Goal: Transaction & Acquisition: Obtain resource

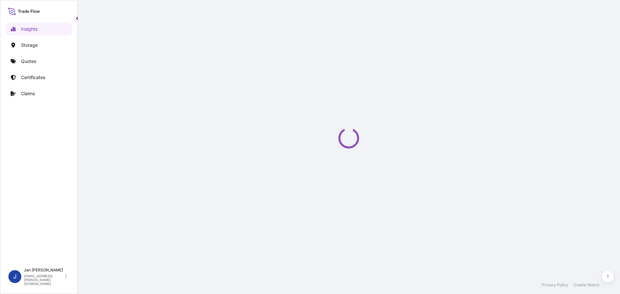
select select "2025"
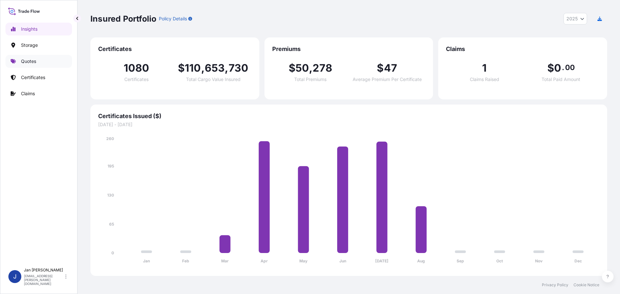
click at [40, 58] on link "Quotes" at bounding box center [38, 61] width 67 height 13
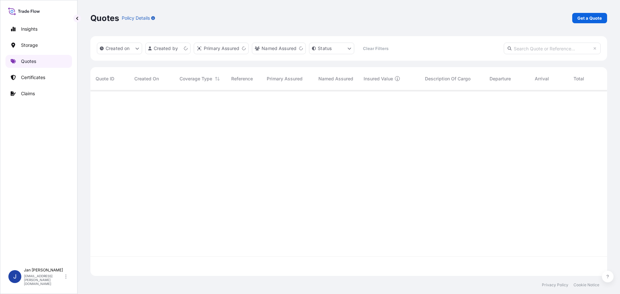
scroll to position [184, 512]
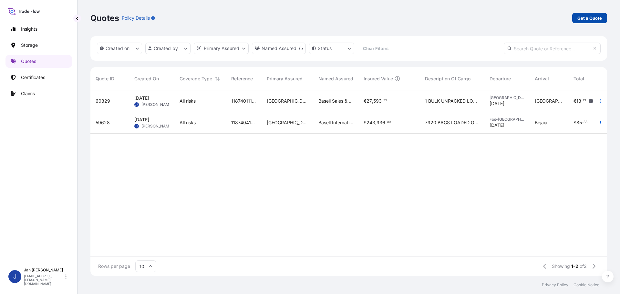
click at [584, 20] on p "Get a Quote" at bounding box center [589, 18] width 25 height 6
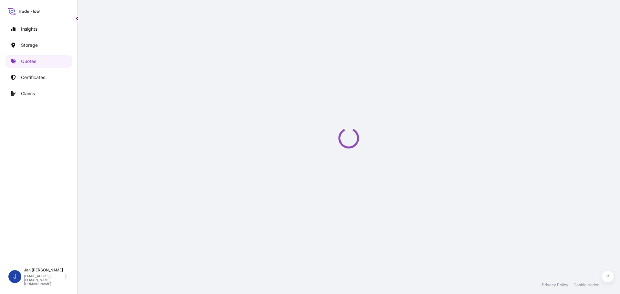
scroll to position [10, 0]
select select "Water"
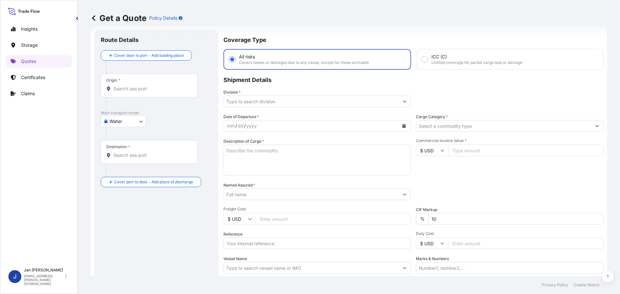
click at [469, 177] on div "Date of Departure * mm / dd / yyyy Cargo Category * Description of Cargo * Comm…" at bounding box center [413, 194] width 380 height 160
click at [510, 167] on div "Commercial Invoice Value * $ USD" at bounding box center [509, 156] width 187 height 37
click at [504, 176] on div "Date of Departure * mm / dd / yyyy Cargo Category * Description of Cargo * Comm…" at bounding box center [413, 194] width 380 height 160
click at [524, 183] on div "Packing Category Type to search a container mode Please select a primary mode o…" at bounding box center [509, 191] width 187 height 18
click at [532, 181] on div "Date of Departure * mm / dd / yyyy Cargo Category * Description of Cargo * Comm…" at bounding box center [413, 194] width 380 height 160
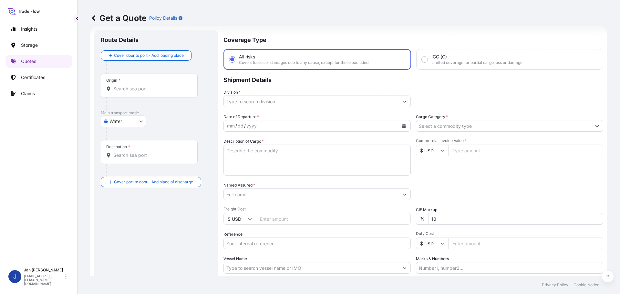
click at [160, 84] on div "Origin *" at bounding box center [149, 86] width 97 height 24
click at [160, 86] on input "Origin *" at bounding box center [151, 89] width 76 height 6
paste input "ROTTERDAM"
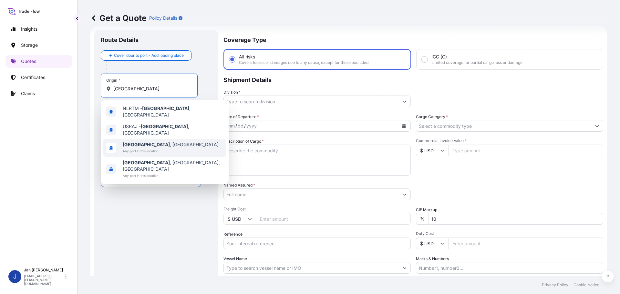
click at [168, 149] on div "Rotterdam , Netherlands Any port in this location" at bounding box center [164, 148] width 123 height 18
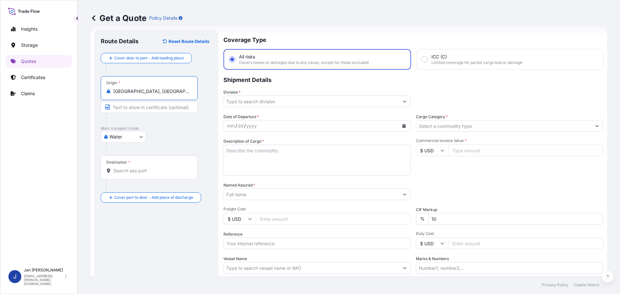
type input "Rotterdam, Netherlands"
click at [453, 79] on p "Shipment Details" at bounding box center [413, 79] width 380 height 19
click at [144, 177] on div "Destination *" at bounding box center [149, 168] width 97 height 24
click at [144, 174] on input "Destination *" at bounding box center [151, 171] width 76 height 6
paste input "ALEXANDRIA"
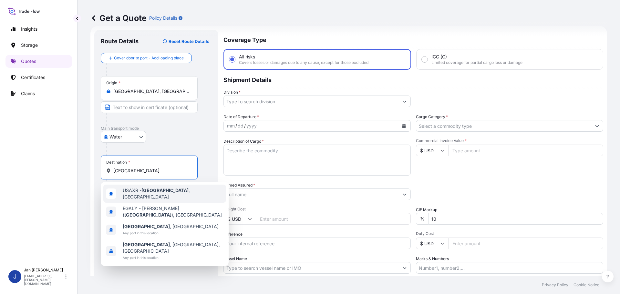
click at [157, 177] on body "0 options available. 4 options available. Insights Storage Quotes Certificates …" at bounding box center [310, 147] width 620 height 294
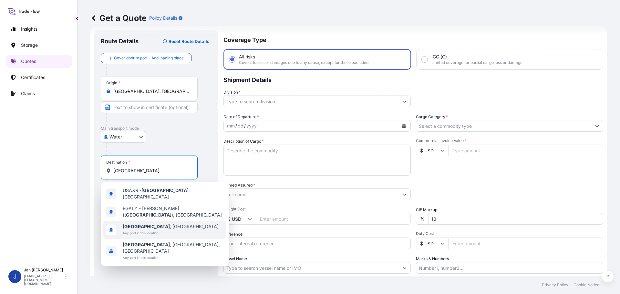
click at [170, 229] on div "Alexandria , Egypt Any port in this location" at bounding box center [164, 230] width 123 height 18
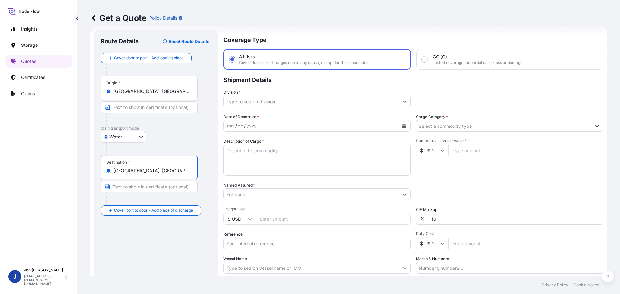
type input "Alexandria, Egypt"
click at [305, 105] on input "Division *" at bounding box center [311, 102] width 175 height 12
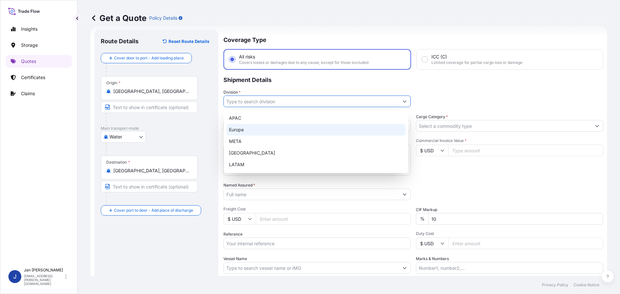
click at [295, 126] on div "Europe" at bounding box center [315, 130] width 179 height 12
type input "Europe"
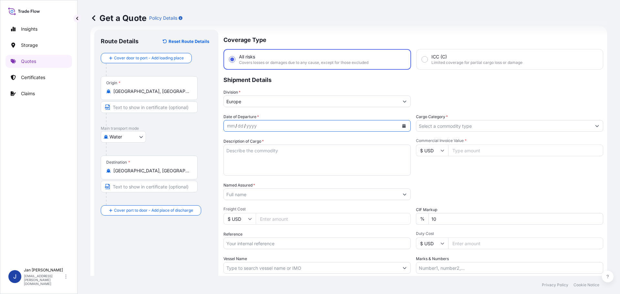
click at [401, 124] on button "Calendar" at bounding box center [404, 126] width 10 height 10
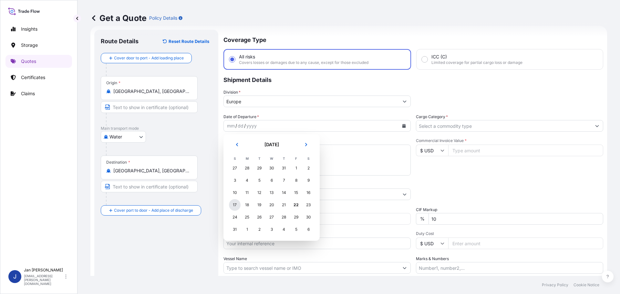
click at [235, 206] on div "17" at bounding box center [235, 205] width 12 height 12
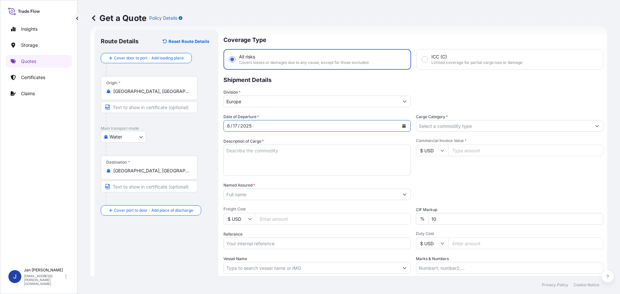
click at [238, 191] on input "Named Assured *" at bounding box center [311, 195] width 175 height 12
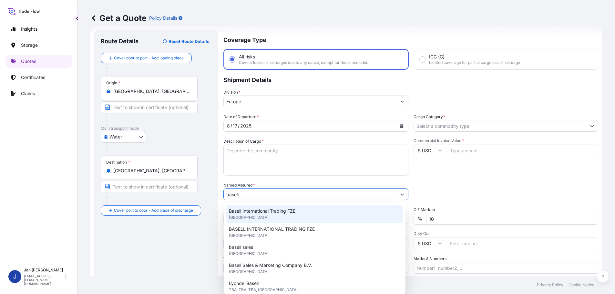
click at [253, 216] on span "United Kingdom" at bounding box center [249, 217] width 40 height 6
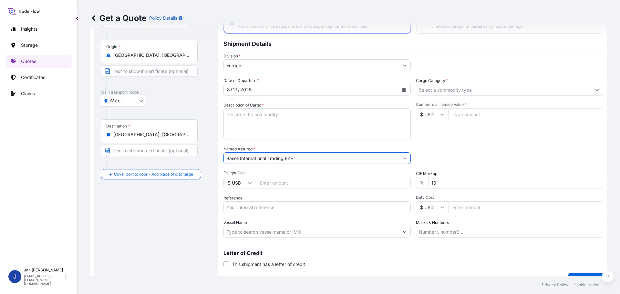
scroll to position [60, 0]
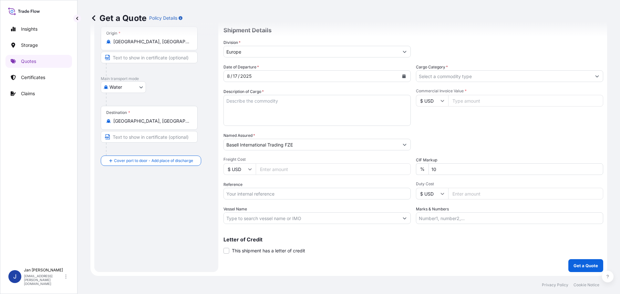
type input "BASELL INTERNATIONAL TRADING FZE"
click at [265, 195] on input "Reference" at bounding box center [316, 194] width 187 height 12
paste input "1187425812"
type input "1187425812"
click at [298, 223] on input "Vessel Name" at bounding box center [311, 218] width 175 height 12
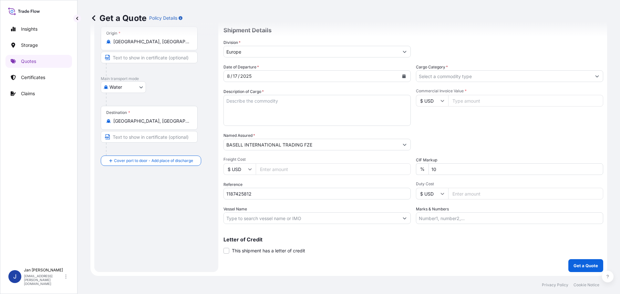
paste input "M CREDIBILITY"
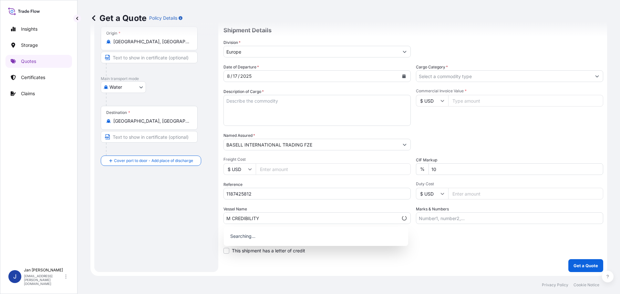
click at [453, 119] on div "Commercial Invoice Value * $ USD" at bounding box center [509, 106] width 187 height 37
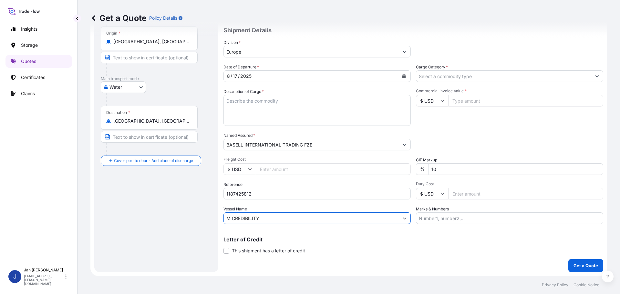
click at [227, 218] on input "M CREDIBILITY" at bounding box center [311, 218] width 175 height 12
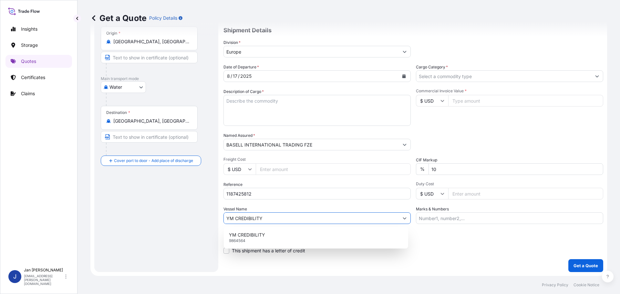
type input "YM CREDIBILITY"
click at [264, 207] on div "Vessel Name YM CREDIBILITY" at bounding box center [316, 215] width 187 height 18
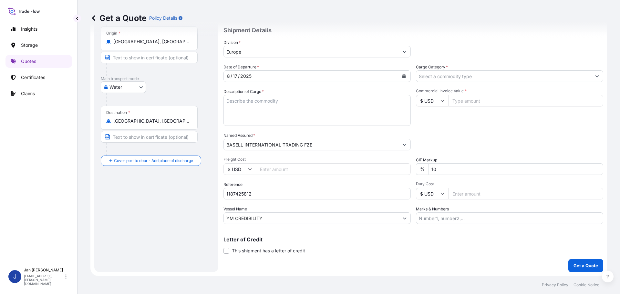
click at [449, 77] on input "Cargo Category *" at bounding box center [503, 76] width 175 height 12
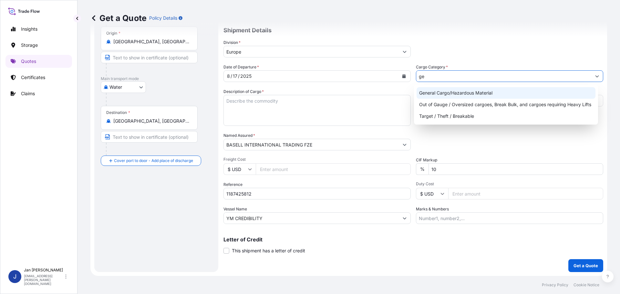
click at [454, 89] on div "General Cargo/Hazardous Material" at bounding box center [506, 93] width 179 height 12
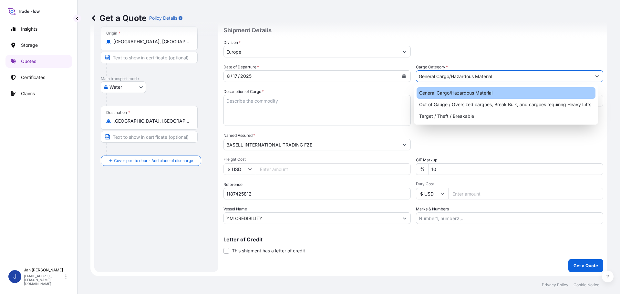
type input "General Cargo/Hazardous Material"
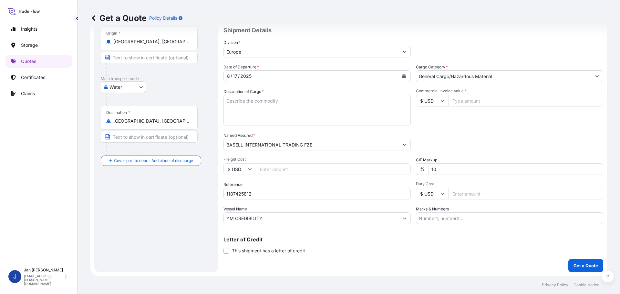
click at [481, 43] on div "Division * Europe" at bounding box center [413, 48] width 380 height 18
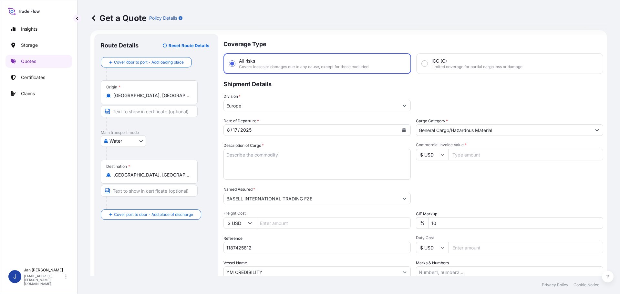
click at [484, 159] on input "Commercial Invoice Value *" at bounding box center [525, 155] width 155 height 12
type input "71865.83"
click at [497, 179] on div "Commercial Invoice Value * $ USD 71865.83" at bounding box center [509, 160] width 187 height 37
click at [261, 166] on textarea "Description of Cargo *" at bounding box center [316, 164] width 187 height 31
paste textarea "POLYETHYLENE 1980 BAGS LOADED ONTO 36 PALLETS LOADED INTO 2 40' HIGH CUBE CONTA…"
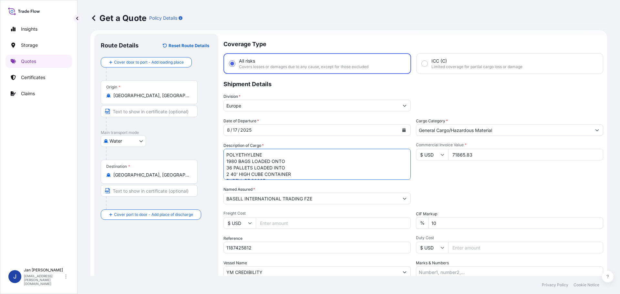
scroll to position [10, 0]
type textarea "POLYETHYLENE 1980 BAGS LOADED ONTO 36 PALLETS LOADED INTO 2 40' HIGH CUBE CONTA…"
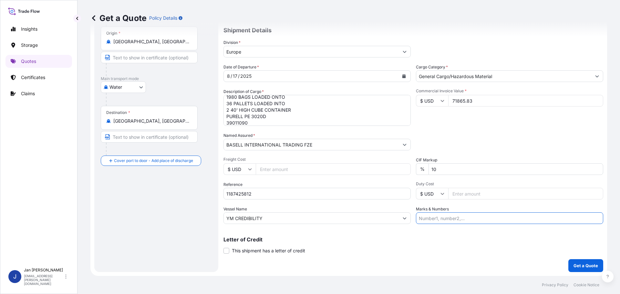
click at [472, 221] on input "Marks & Numbers" at bounding box center [509, 218] width 187 height 12
paste input "ACID: 3084104592025070019EGYPTIAN IMPO RTER TAX ID: 308410459FOREIGN EXPORTER R…"
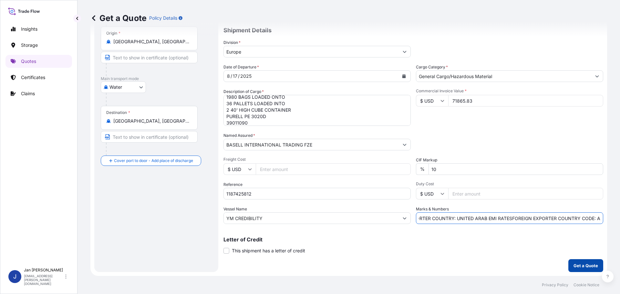
type input "ACID: 3084104592025070019EGYPTIAN IMPO RTER TAX ID: 308410459FOREIGN EXPORTER R…"
click at [594, 261] on button "Get a Quote" at bounding box center [585, 265] width 35 height 13
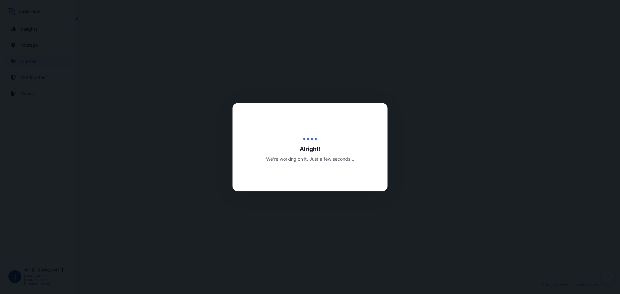
select select "Water"
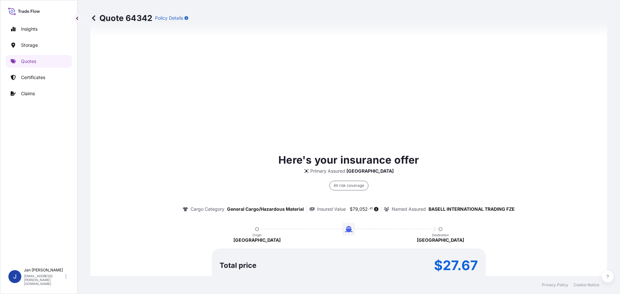
scroll to position [472, 0]
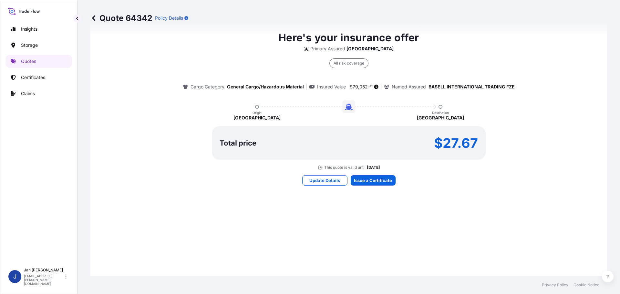
click at [376, 174] on div "Here's your insurance offer Primary Assured Czech Republic All risk coverage Ca…" at bounding box center [348, 108] width 499 height 456
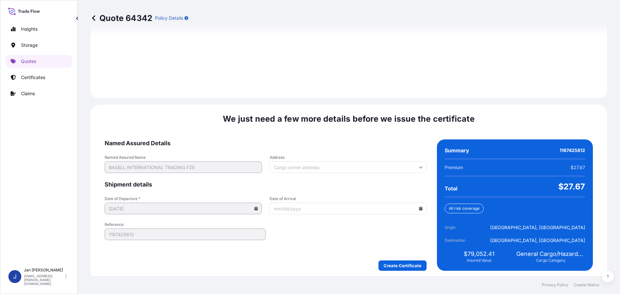
scroll to position [904, 0]
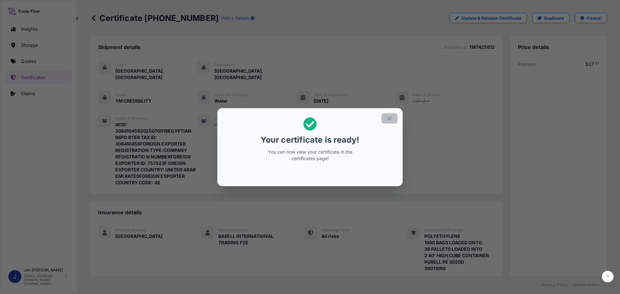
click at [395, 120] on button "button" at bounding box center [389, 118] width 16 height 10
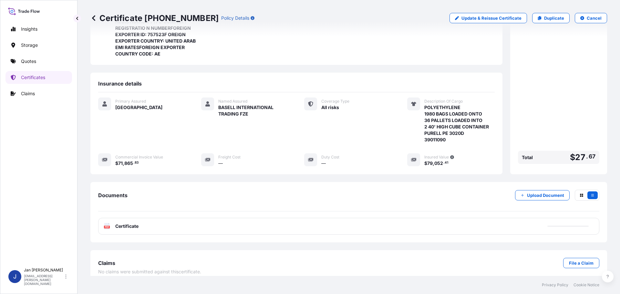
scroll to position [129, 0]
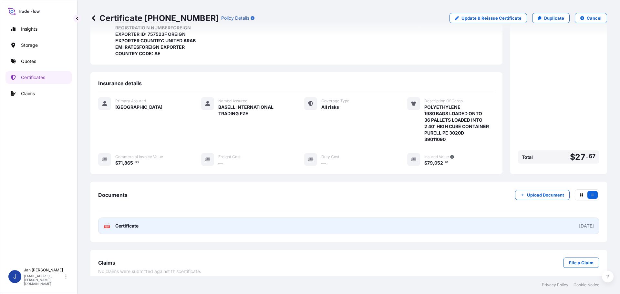
click at [126, 224] on link "PDF Certificate 2025-08-22" at bounding box center [348, 226] width 501 height 17
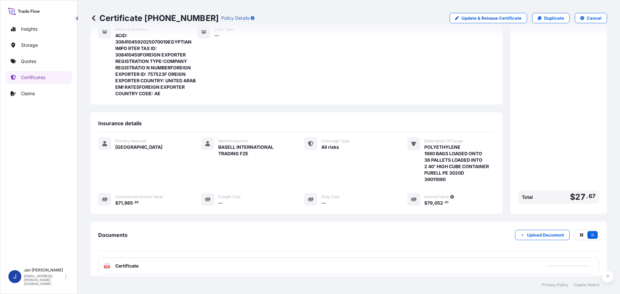
scroll to position [75, 0]
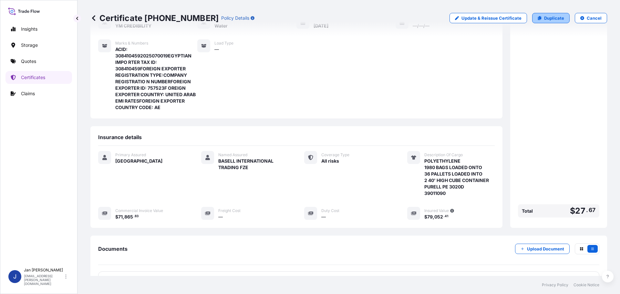
click at [538, 21] on link "Duplicate" at bounding box center [550, 18] width 37 height 10
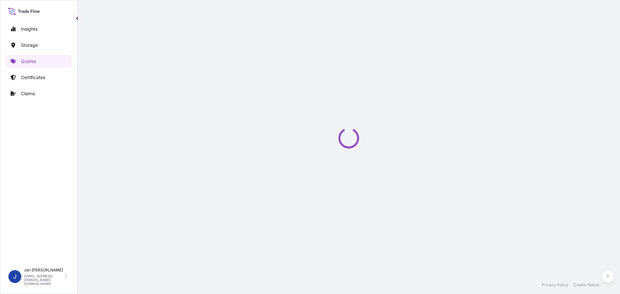
select select "Water"
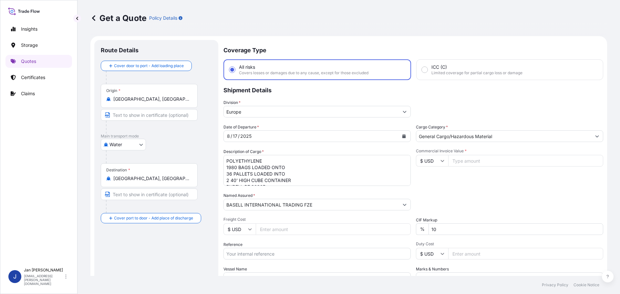
scroll to position [10, 0]
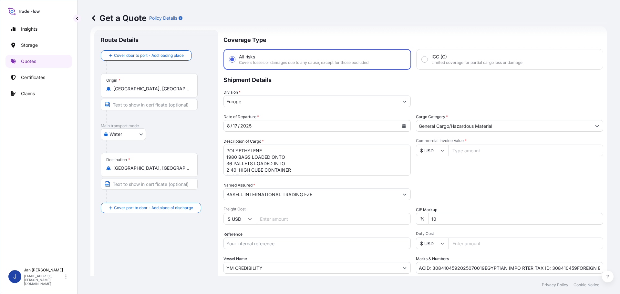
click at [320, 241] on input "Reference" at bounding box center [316, 244] width 187 height 12
paste input "1187427208"
type input "1187427208"
drag, startPoint x: 385, startPoint y: 191, endPoint x: 380, endPoint y: 180, distance: 11.8
click at [384, 191] on input "BASELL INTERNATIONAL TRADING FZE" at bounding box center [310, 195] width 173 height 12
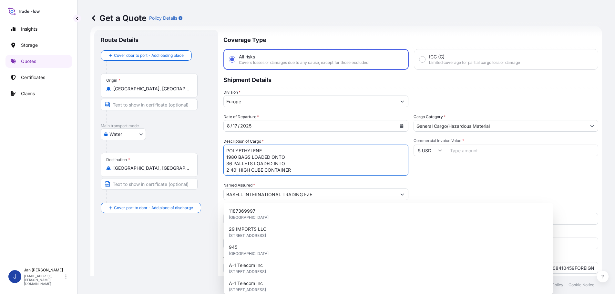
click at [383, 173] on textarea "POLYETHYLENE 1980 BAGS LOADED ONTO 36 PALLETS LOADED INTO 2 40' HIGH CUBE CONTA…" at bounding box center [315, 160] width 185 height 31
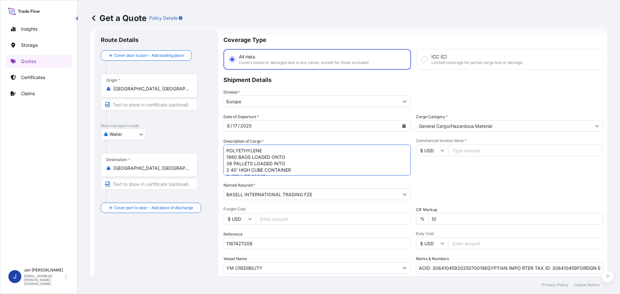
click at [383, 155] on textarea "POLYETHYLENE 1980 BAGS LOADED ONTO 36 PALLETS LOADED INTO 2 40' HIGH CUBE CONTA…" at bounding box center [316, 160] width 187 height 31
click at [466, 180] on div "Date of Departure * 8 / 17 / 2025 Cargo Category * General Cargo/Hazardous Mate…" at bounding box center [413, 194] width 380 height 160
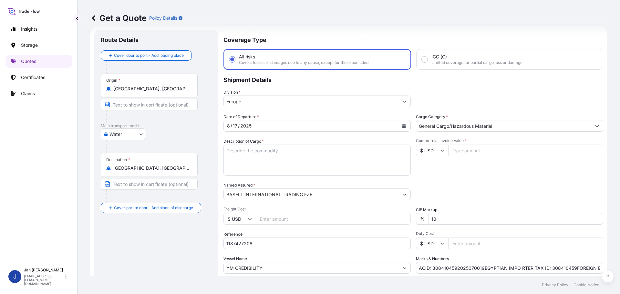
click at [480, 268] on input "ACID: 3084104592025070019EGYPTIAN IMPO RTER TAX ID: 308410459FOREIGN EXPORTER R…" at bounding box center [509, 268] width 187 height 12
click at [508, 188] on div "Packing Category Type to search a container mode Please select a primary mode o…" at bounding box center [509, 191] width 187 height 18
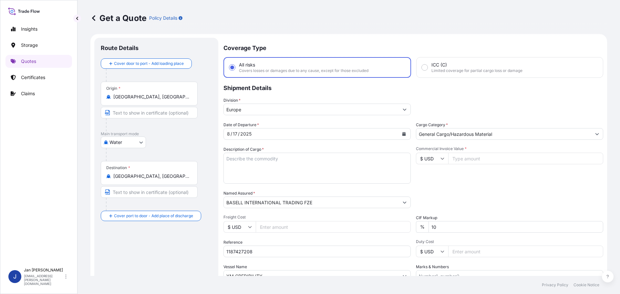
scroll to position [0, 0]
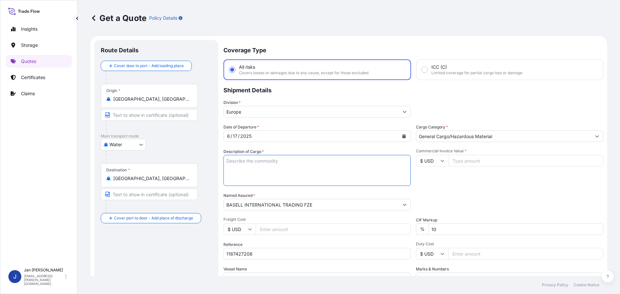
click at [296, 162] on textarea "POLYETHYLENE 1980 BAGS LOADED ONTO 36 PALLETS LOADED INTO 2 40' HIGH CUBE CONTA…" at bounding box center [316, 170] width 187 height 31
paste textarea "POLYETHYLENE 1980 BAGS LOADED ONTO 36 PALLETS LOADED INTO 1 40' HIGH CUBE CONTA…"
type textarea "POLYETHYLENE 1980 BAGS LOADED ONTO 36 PALLETS LOADED INTO 1 40' HIGH CUBE CONTA…"
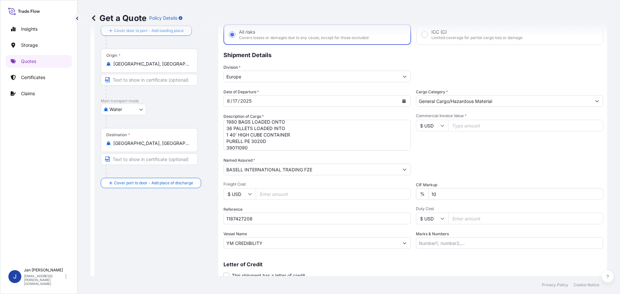
scroll to position [60, 0]
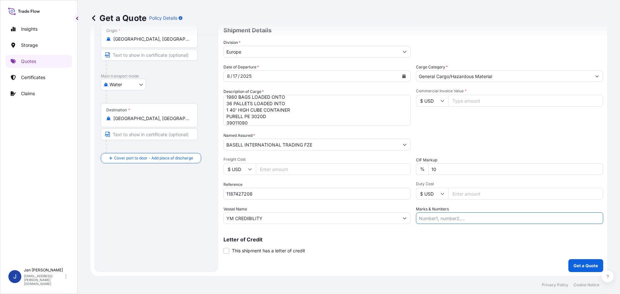
click at [445, 221] on input "Marks & Numbers" at bounding box center [509, 218] width 187 height 12
paste input "ACID: 1003300962025070082EGYPTIAN IMPO RTER TAX ID: 100330096FOREIGN EXPORTER R…"
type input "ACID: 1003300962025070082EGYPTIAN IMPO RTER TAX ID: 100330096FOREIGN EXPORTER R…"
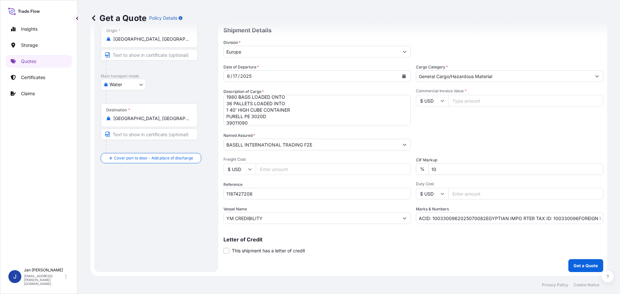
click at [471, 125] on div "Commercial Invoice Value * $ USD" at bounding box center [509, 106] width 187 height 37
click at [466, 104] on input "Commercial Invoice Value *" at bounding box center [525, 101] width 155 height 12
type input "71865.83"
click at [492, 139] on div "Packing Category Type to search a container mode Please select a primary mode o…" at bounding box center [509, 141] width 187 height 18
click at [579, 263] on p "Get a Quote" at bounding box center [586, 266] width 25 height 6
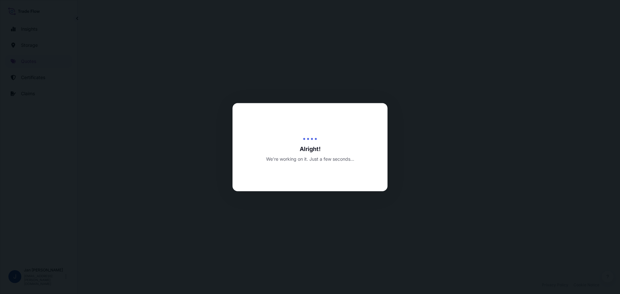
select select "Water"
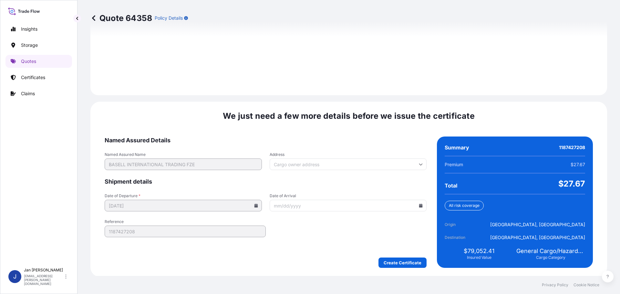
scroll to position [904, 0]
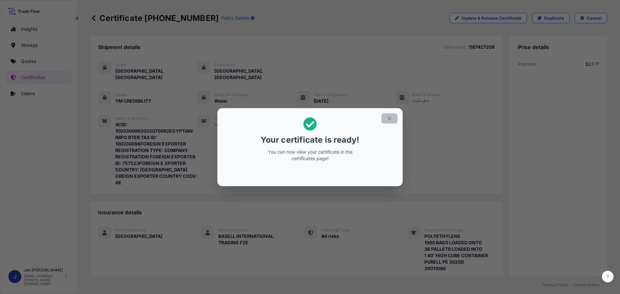
click at [387, 122] on button "button" at bounding box center [389, 118] width 16 height 10
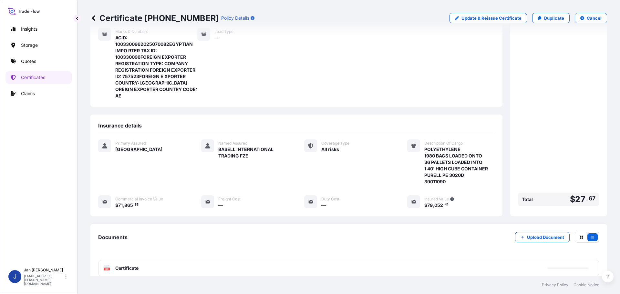
scroll to position [129, 0]
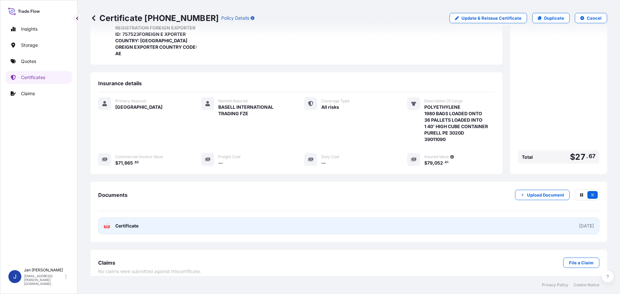
click at [114, 223] on div "PDF Certificate" at bounding box center [121, 226] width 35 height 6
